Goal: Use online tool/utility: Utilize a website feature to perform a specific function

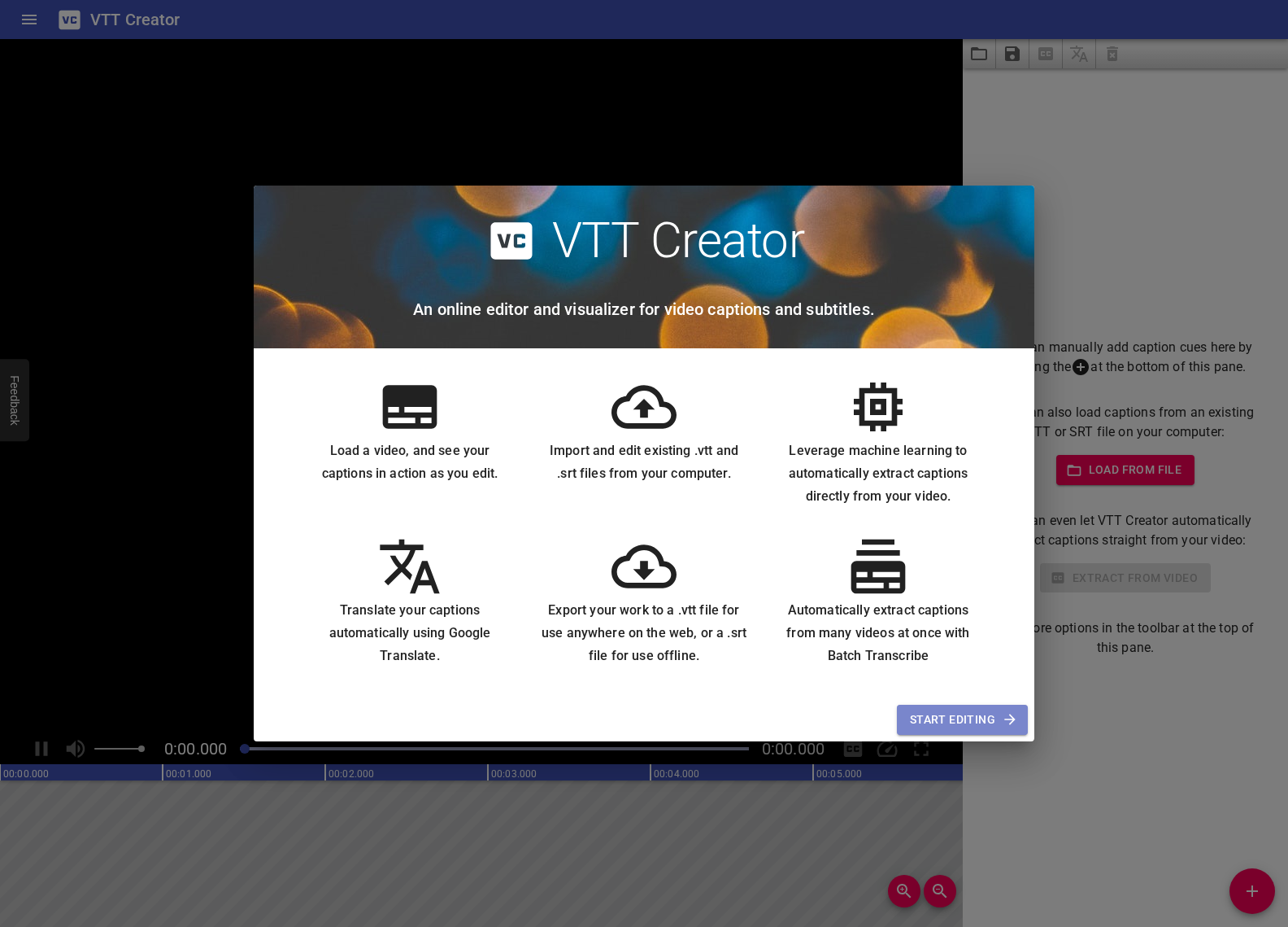
click at [949, 719] on span "Start Editing" at bounding box center [962, 720] width 105 height 21
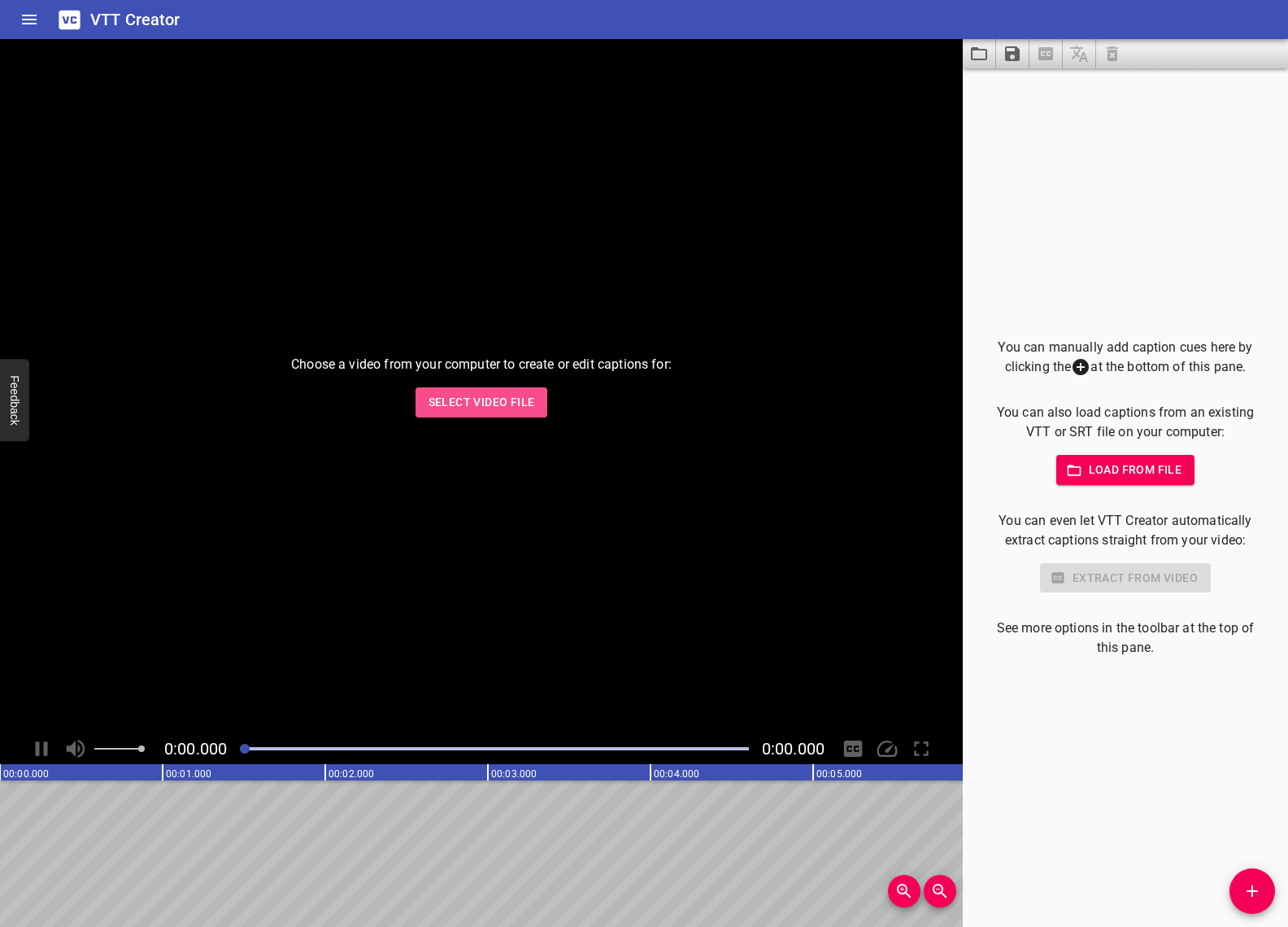
click at [471, 398] on span "Select Video File" at bounding box center [482, 403] width 106 height 21
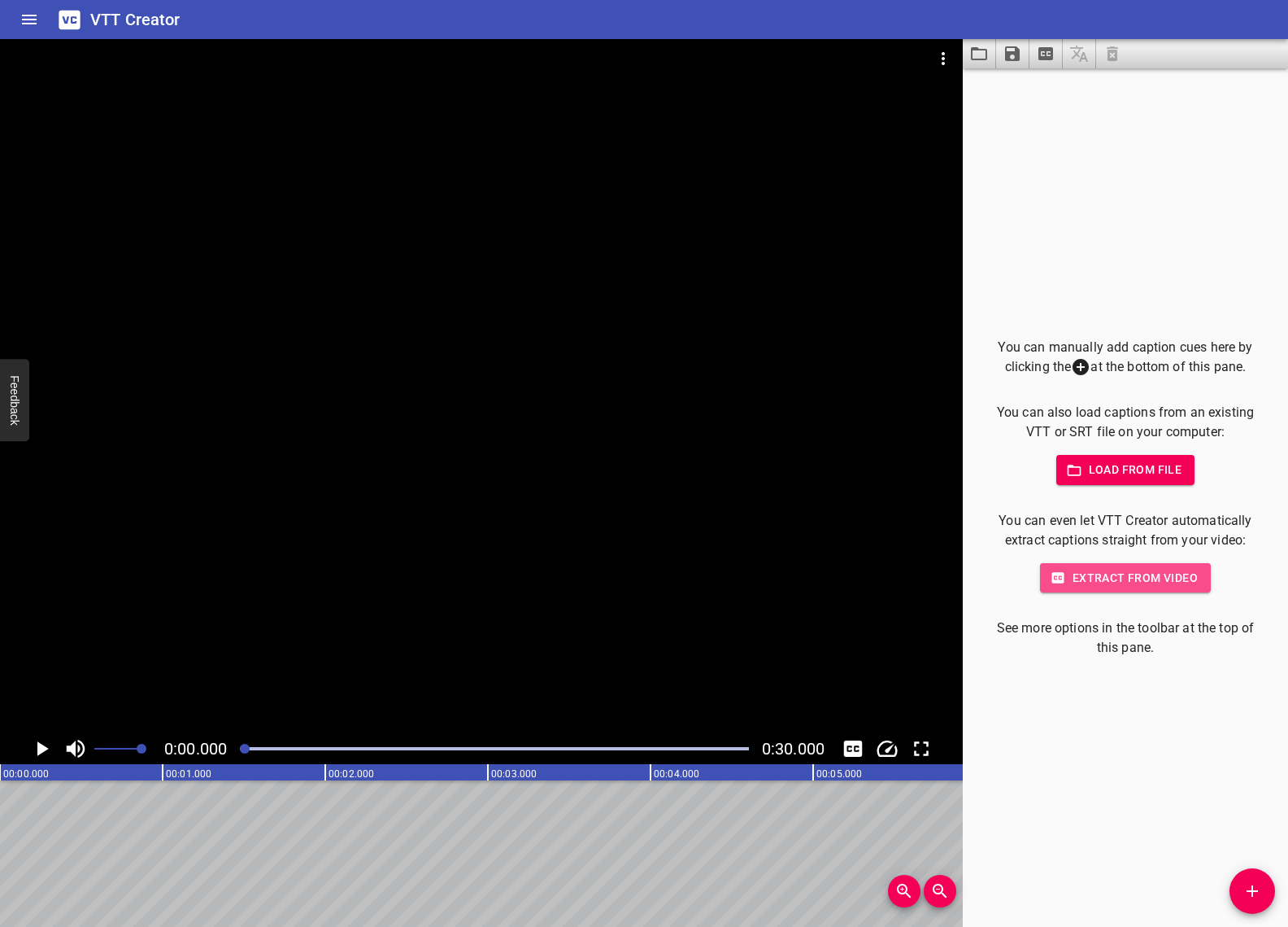
click at [1130, 579] on span "Extract from video" at bounding box center [1125, 578] width 145 height 21
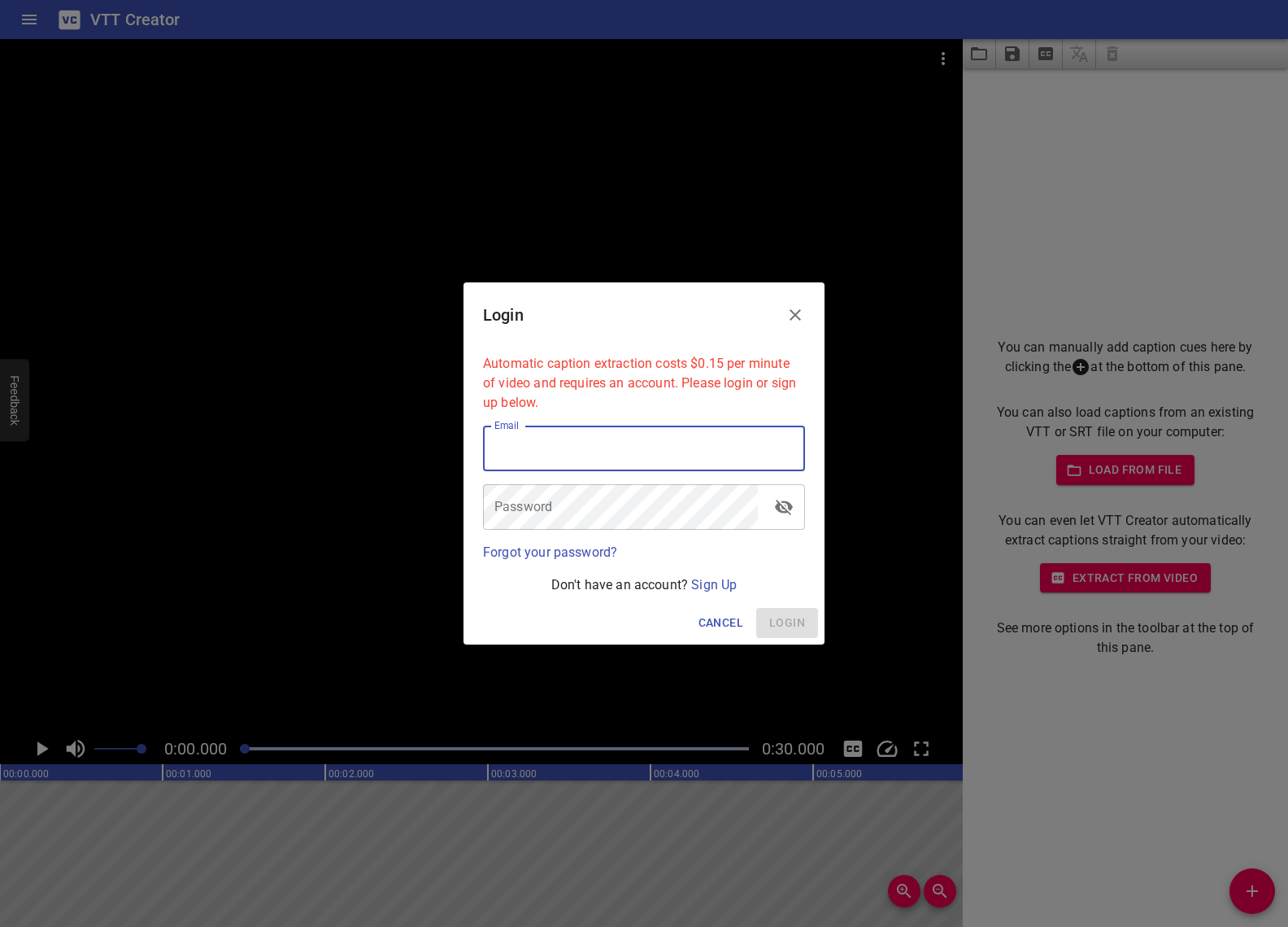
click at [686, 465] on input "email" at bounding box center [644, 448] width 322 height 46
type input "[EMAIL_ADDRESS][DOMAIN_NAME]"
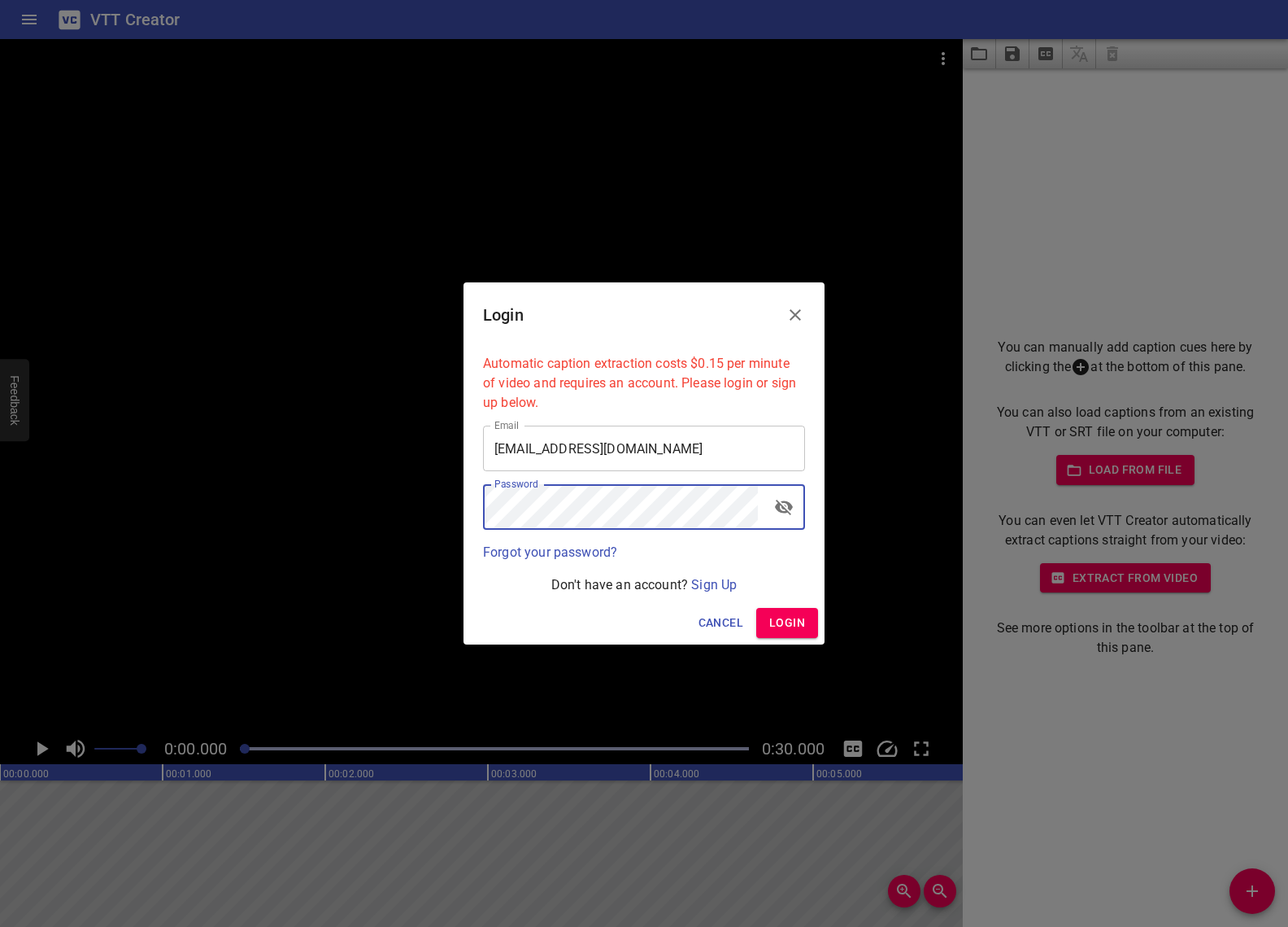
click at [806, 616] on button "Login" at bounding box center [787, 622] width 62 height 30
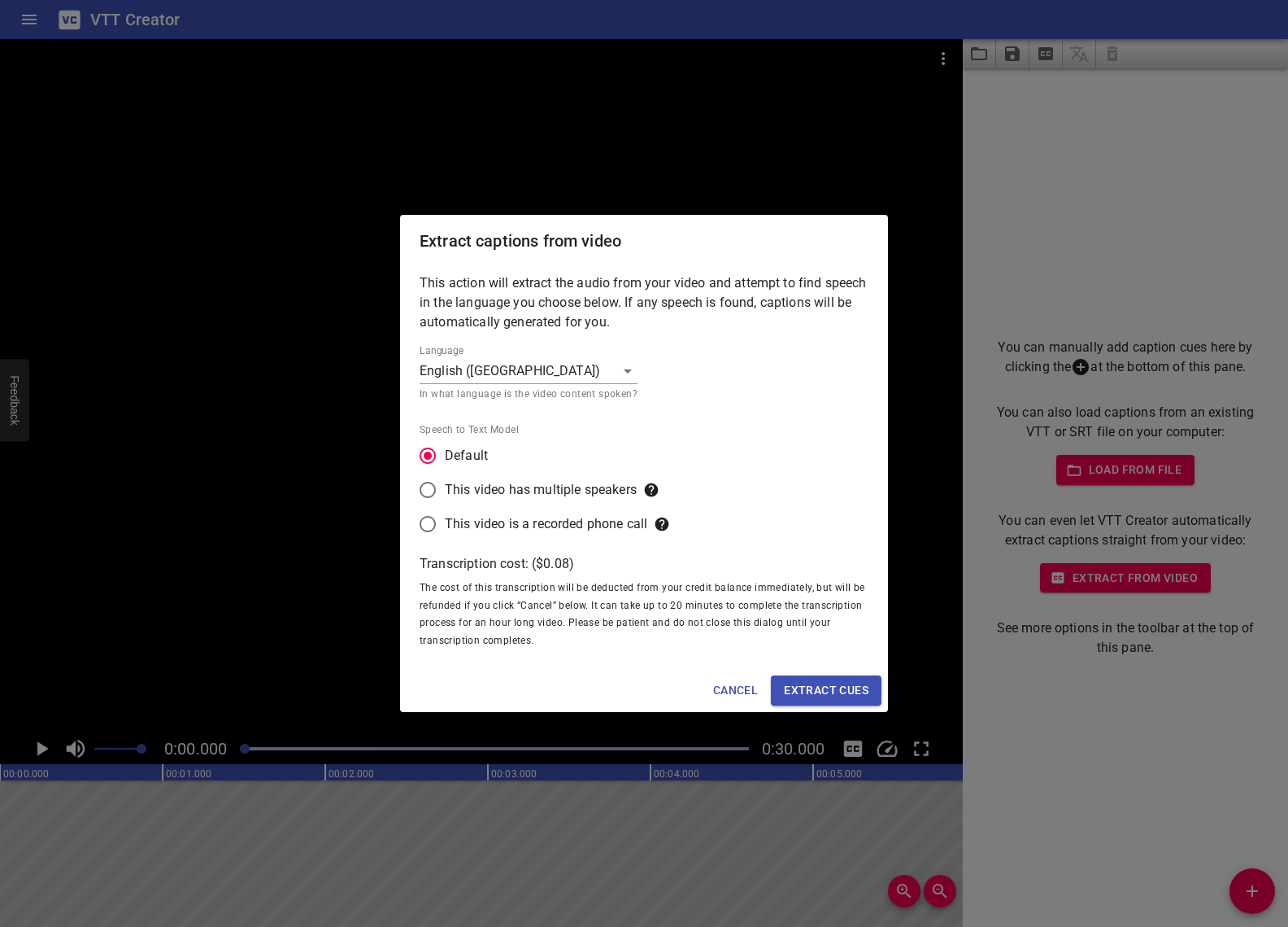
click at [575, 371] on body "VTT Creator Caption Editor Batch Transcribe Account Privacy Contact 0:00.000 0:…" at bounding box center [644, 464] width 1288 height 927
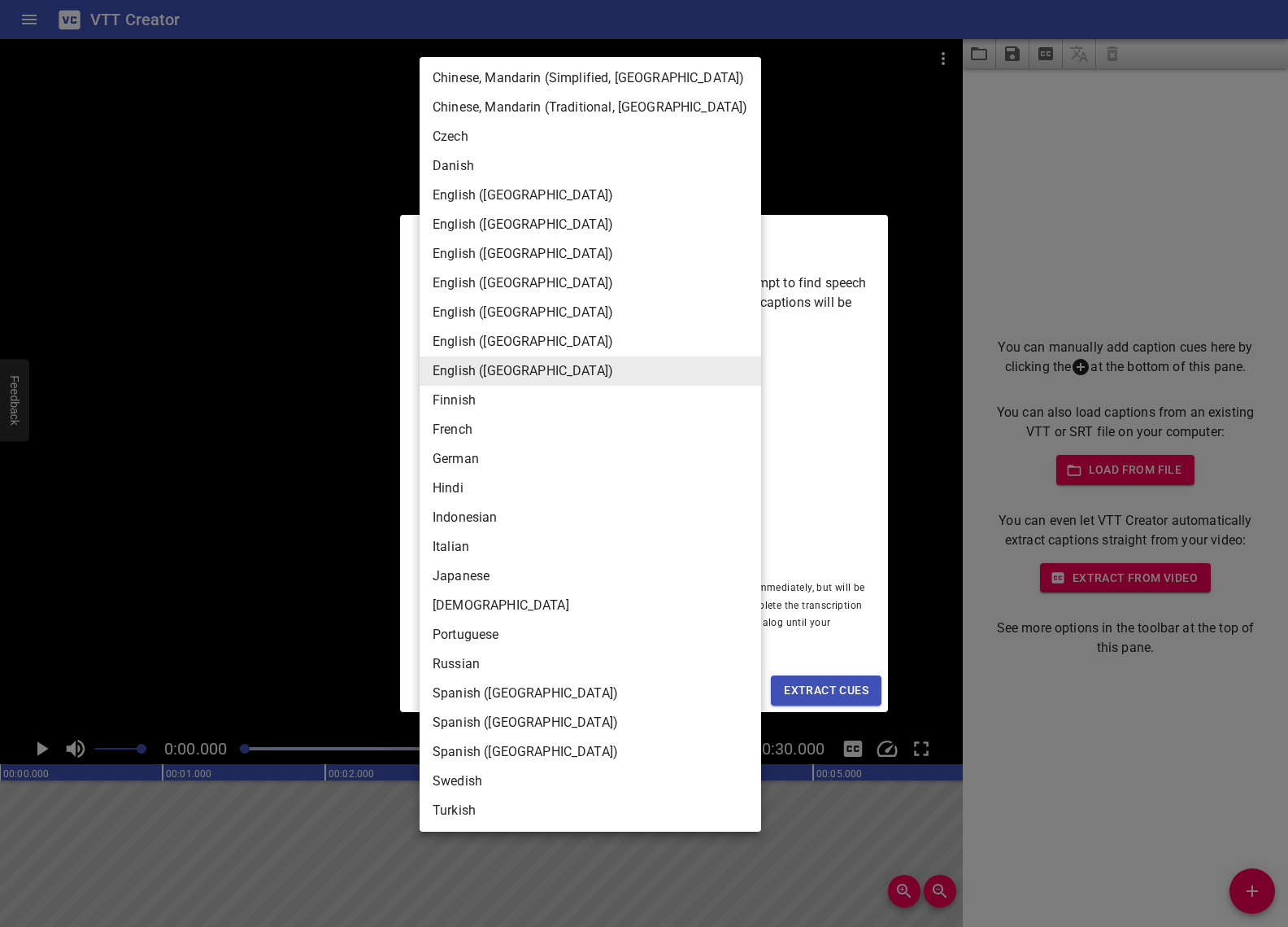
click at [531, 700] on li "Spanish ([GEOGRAPHIC_DATA])" at bounding box center [590, 692] width 342 height 29
type input "es-US"
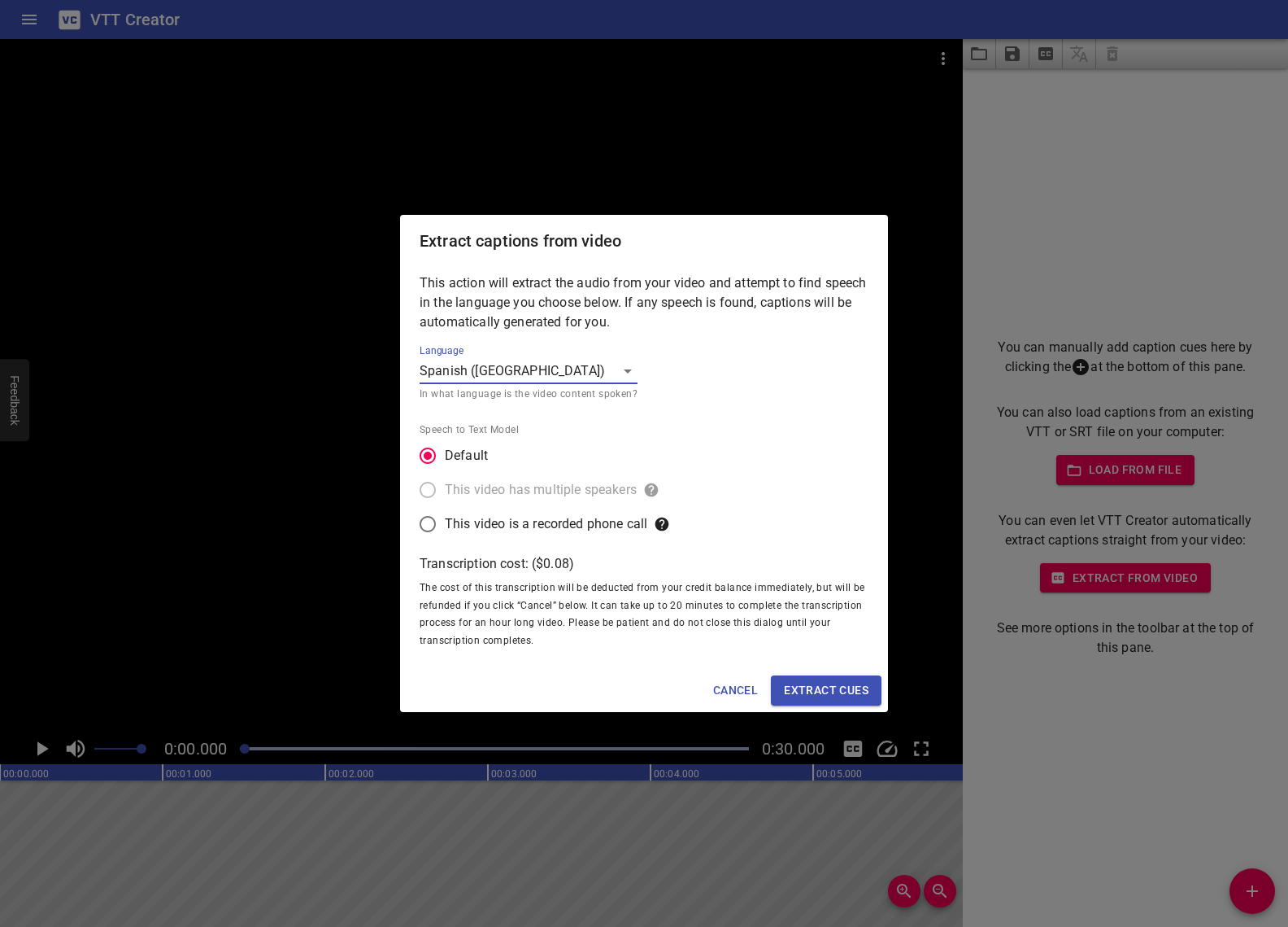
click at [845, 690] on span "Extract cues" at bounding box center [826, 691] width 85 height 21
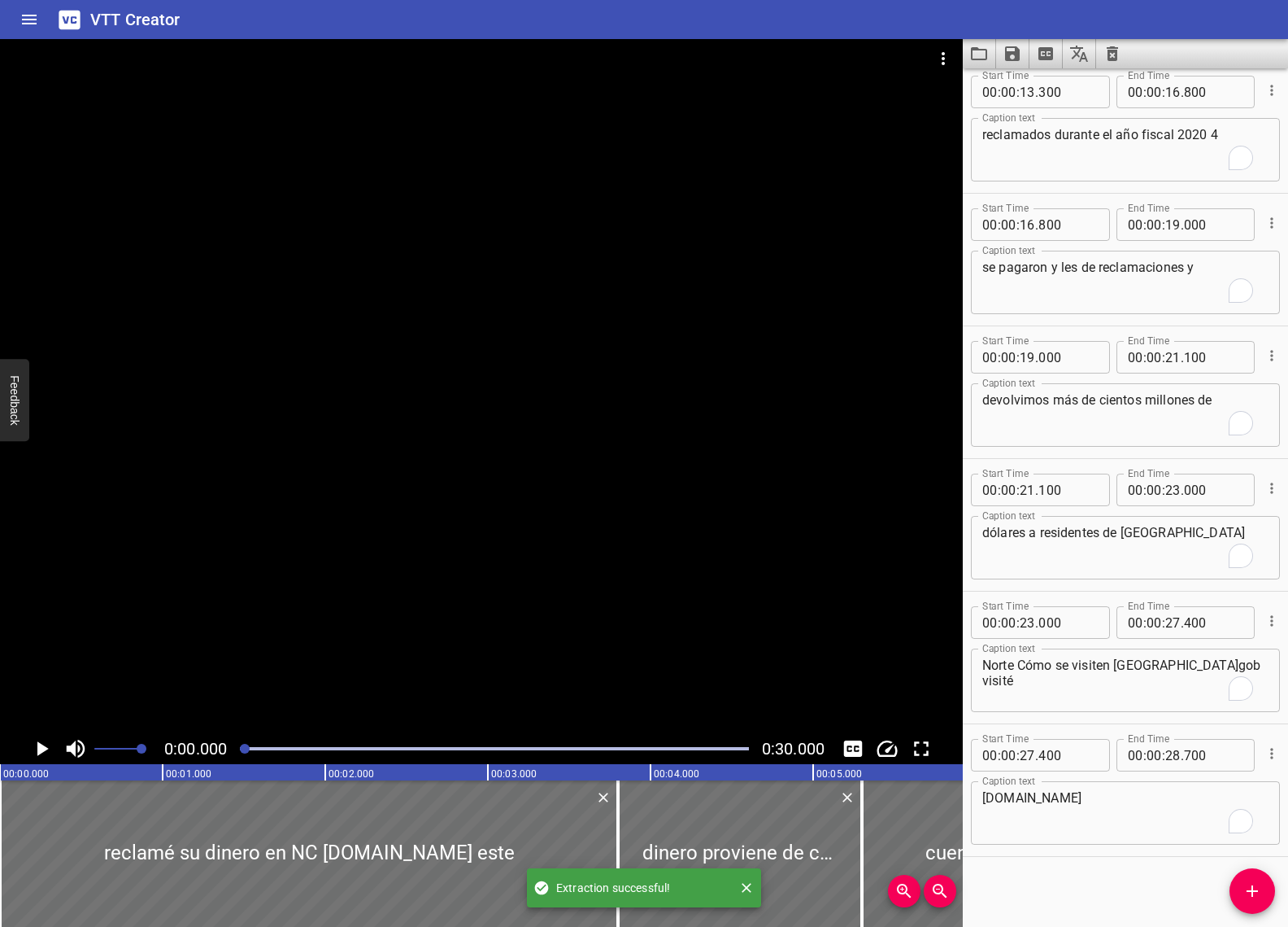
scroll to position [677, 0]
